Goal: Transaction & Acquisition: Purchase product/service

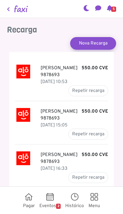
click at [98, 198] on icon at bounding box center [93, 199] width 7 height 6
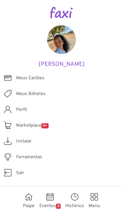
click at [23, 125] on span "Marketplace 9+" at bounding box center [32, 125] width 32 height 7
click at [32, 199] on link "Pagar" at bounding box center [29, 200] width 16 height 23
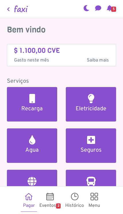
click at [34, 141] on h2 at bounding box center [32, 139] width 6 height 9
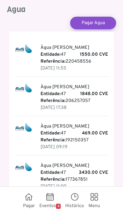
scroll to position [20, 0]
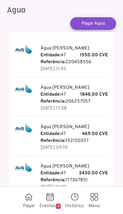
click at [50, 52] on p "Entidade: 47" at bounding box center [74, 55] width 68 height 7
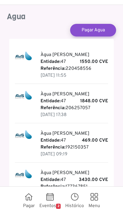
scroll to position [11, 0]
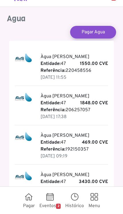
click at [62, 60] on p "Entidade: 47" at bounding box center [74, 63] width 68 height 7
click at [86, 60] on p "Entidade: 47" at bounding box center [74, 63] width 68 height 7
click at [56, 74] on p "01 Jul 2025, 11:55" at bounding box center [74, 77] width 68 height 7
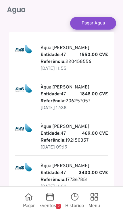
scroll to position [20, 0]
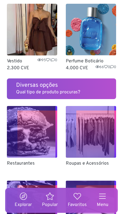
scroll to position [621, 0]
